Goal: Task Accomplishment & Management: Manage account settings

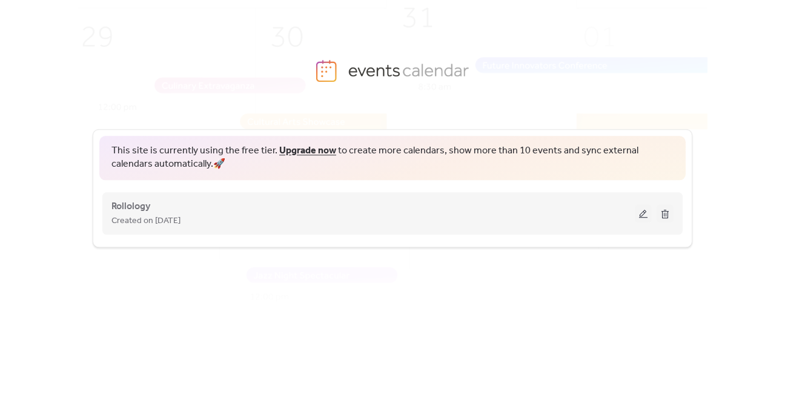
click at [639, 211] on button at bounding box center [643, 213] width 17 height 18
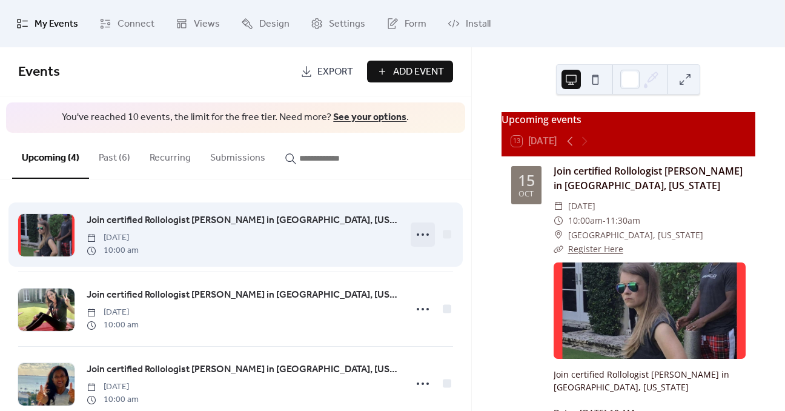
click at [423, 230] on icon at bounding box center [422, 234] width 19 height 19
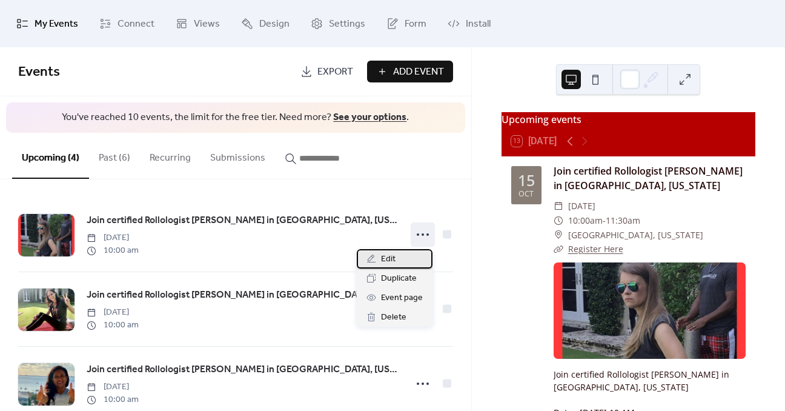
click at [391, 259] on span "Edit" at bounding box center [388, 259] width 15 height 15
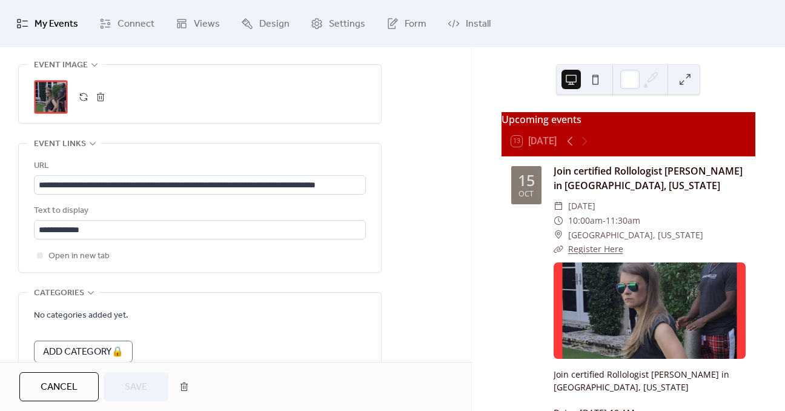
scroll to position [689, 0]
